Goal: Task Accomplishment & Management: Manage account settings

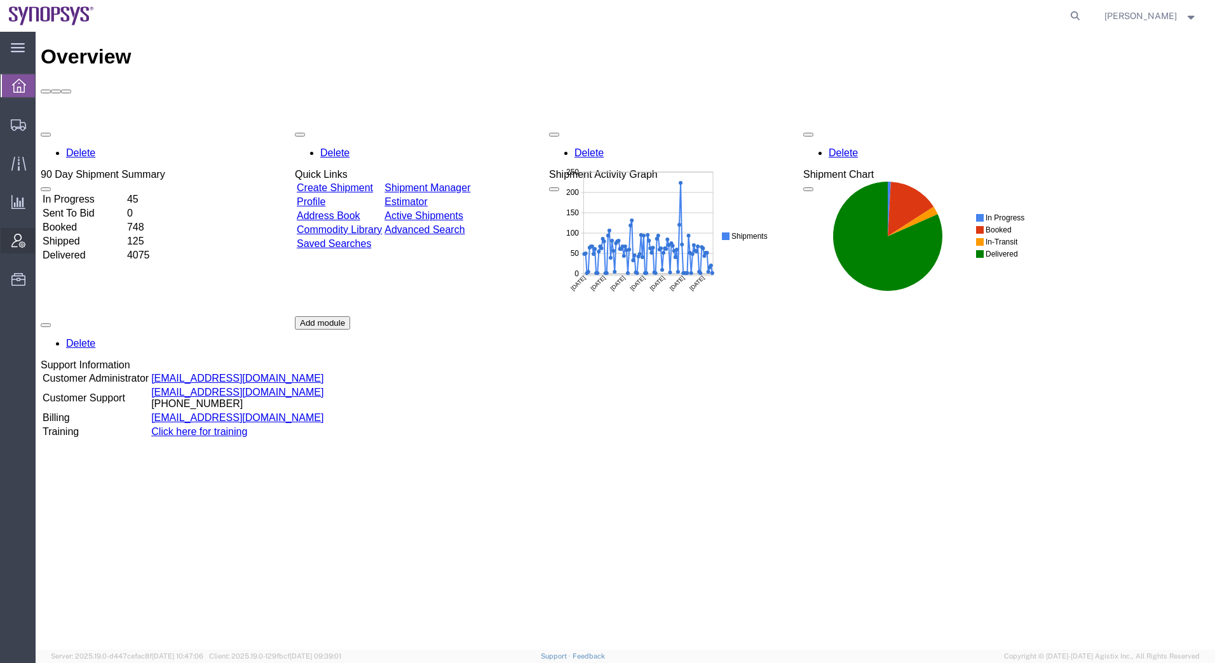
click at [44, 241] on span "Account Admin" at bounding box center [39, 240] width 9 height 25
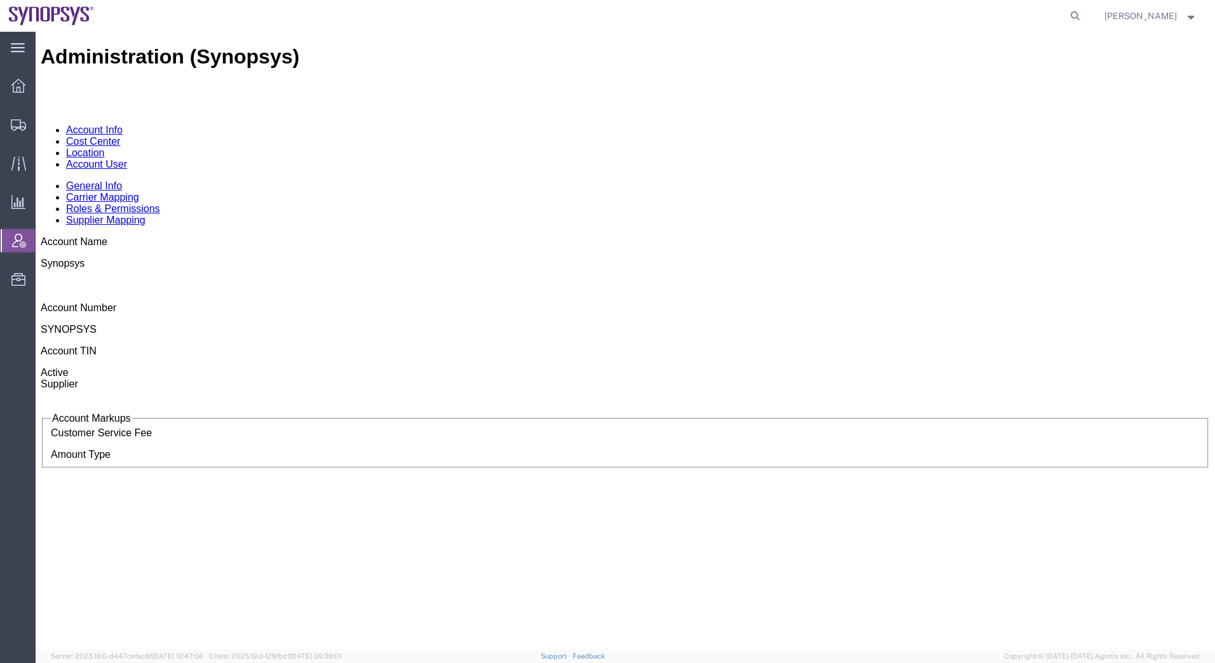
click at [105, 147] on link "Location" at bounding box center [85, 152] width 39 height 11
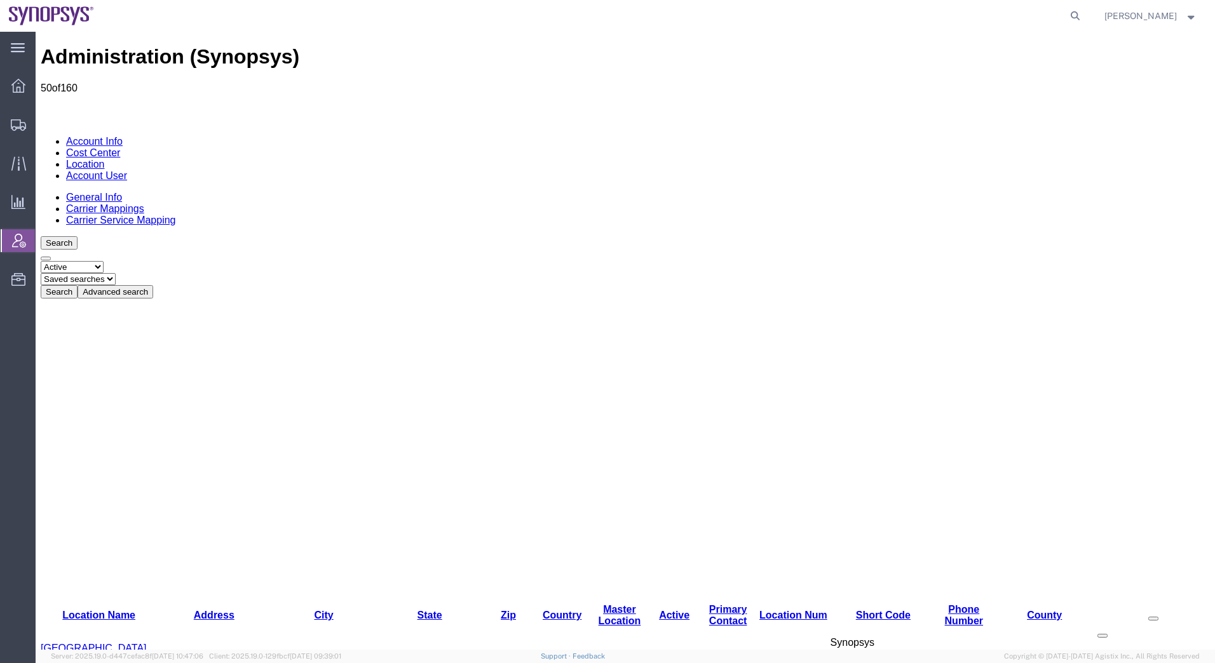
click at [153, 285] on button "Advanced search" at bounding box center [116, 291] width 76 height 13
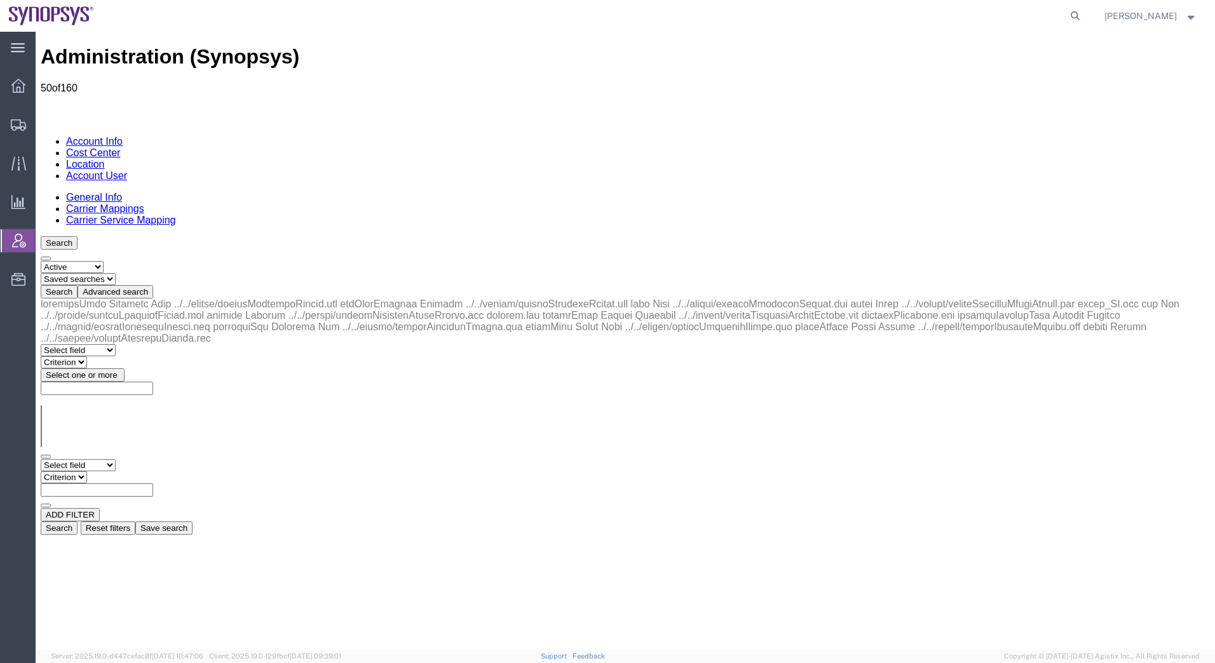
click at [85, 459] on select "Select field Address [GEOGRAPHIC_DATA] Location Name Location Num Master Locati…" at bounding box center [78, 465] width 75 height 12
select select "locationNum"
click at [41, 459] on select "Select field Address [GEOGRAPHIC_DATA] Location Name Location Num Master Locati…" at bounding box center [78, 465] width 75 height 12
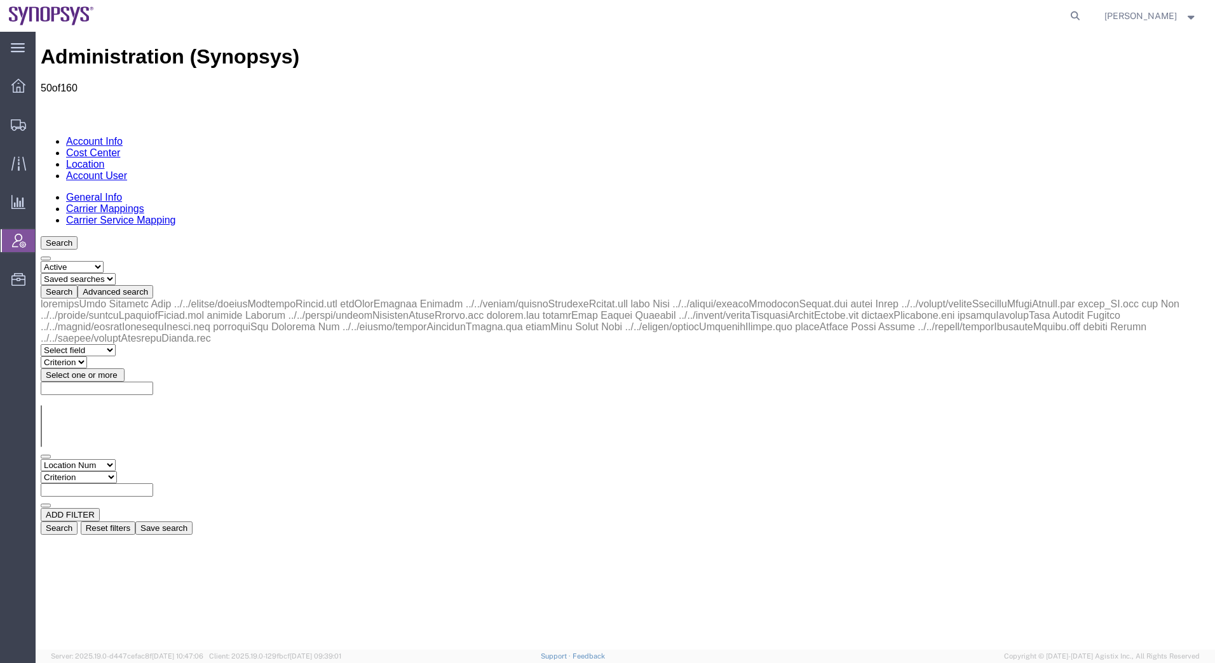
click at [117, 471] on select "Criterion contains does not contain is is blank is not blank starts with" at bounding box center [79, 477] width 76 height 12
select select "contains"
click at [117, 471] on select "Criterion contains does not contain is is blank is not blank starts with" at bounding box center [79, 477] width 76 height 12
type input "FR62"
click at [78, 522] on button "Search" at bounding box center [59, 528] width 37 height 13
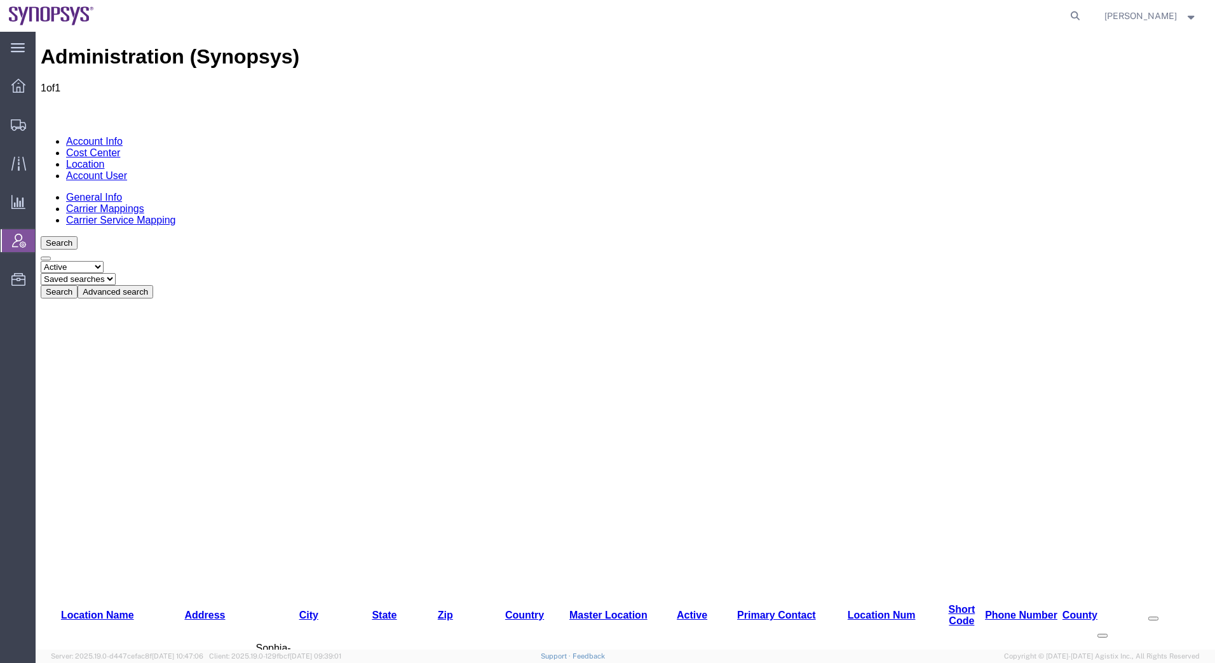
click at [83, 649] on link "Sophia FR62" at bounding box center [70, 654] width 59 height 11
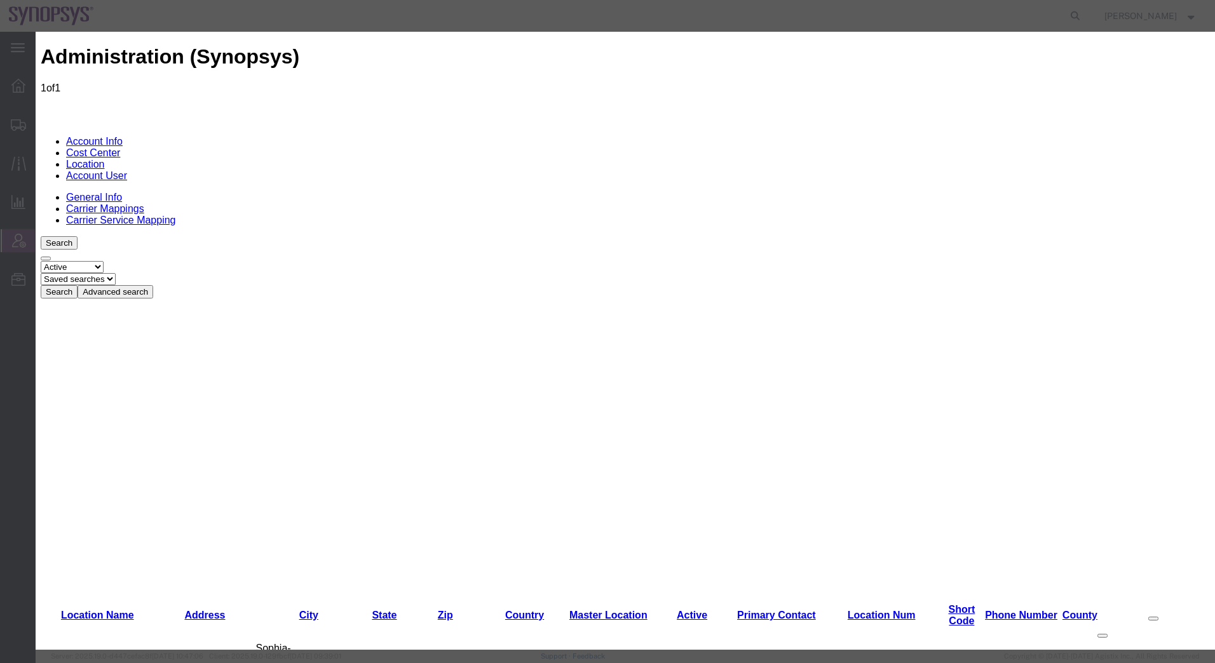
drag, startPoint x: 780, startPoint y: 234, endPoint x: 702, endPoint y: 234, distance: 78.2
paste input "06410"
type input "06410"
